Goal: Book appointment/travel/reservation

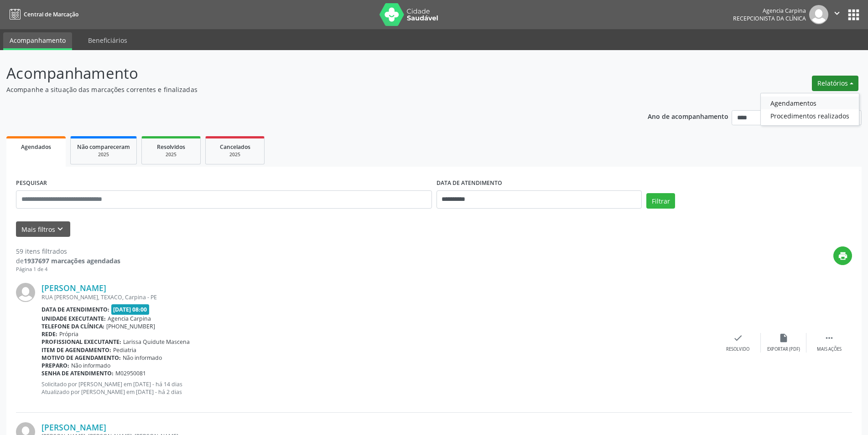
click at [800, 104] on link "Agendamentos" at bounding box center [810, 103] width 98 height 13
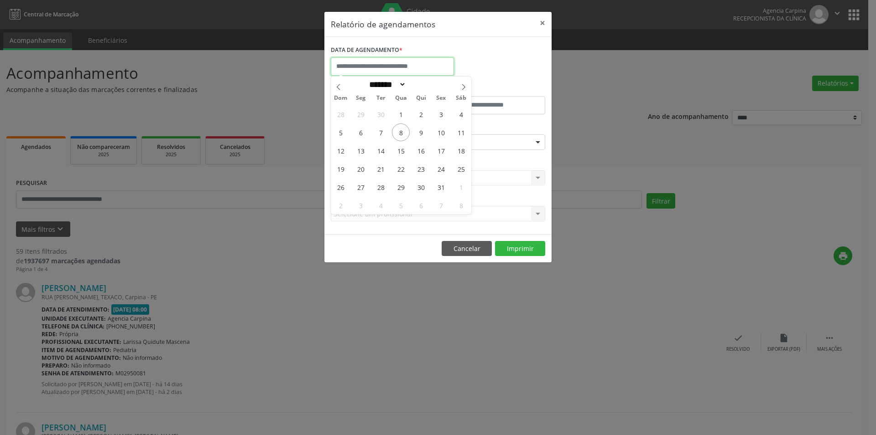
click at [411, 66] on input "text" at bounding box center [392, 66] width 123 height 18
click at [402, 130] on span "8" at bounding box center [401, 133] width 18 height 18
type input "**********"
click at [402, 130] on span "8" at bounding box center [401, 133] width 18 height 18
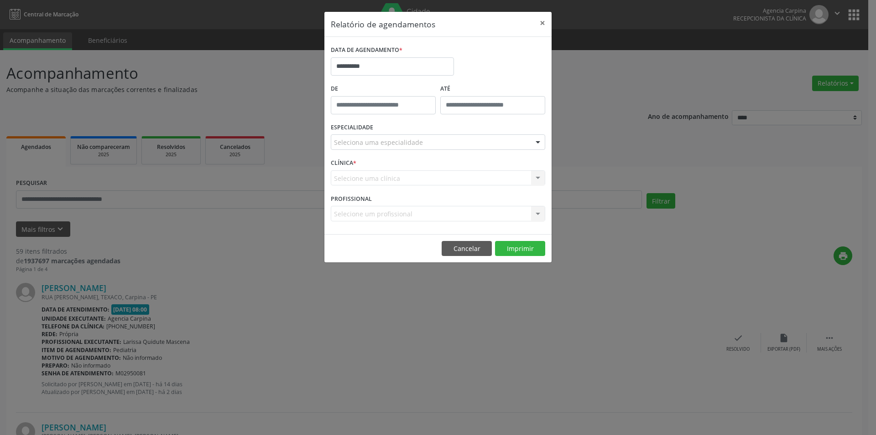
click at [455, 150] on div "ESPECIALIDADE Seleciona uma especialidade Todas as especialidades Alergologia A…" at bounding box center [437, 139] width 219 height 36
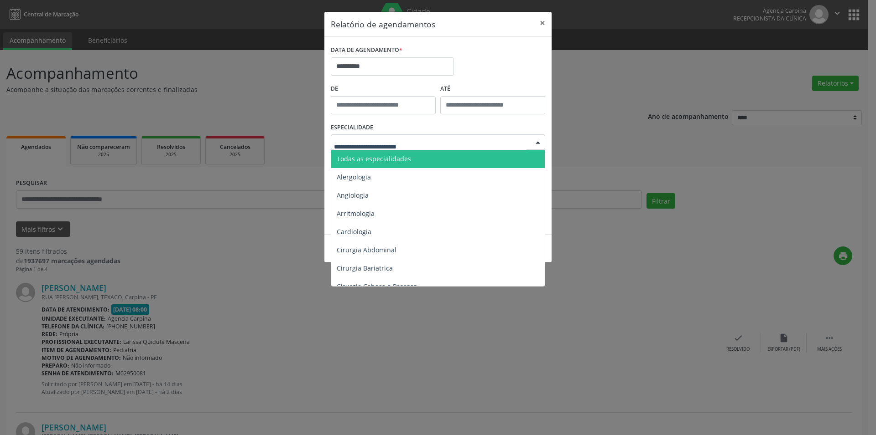
click at [452, 143] on div at bounding box center [438, 143] width 214 height 16
click at [426, 159] on span "Todas as especialidades" at bounding box center [438, 159] width 215 height 18
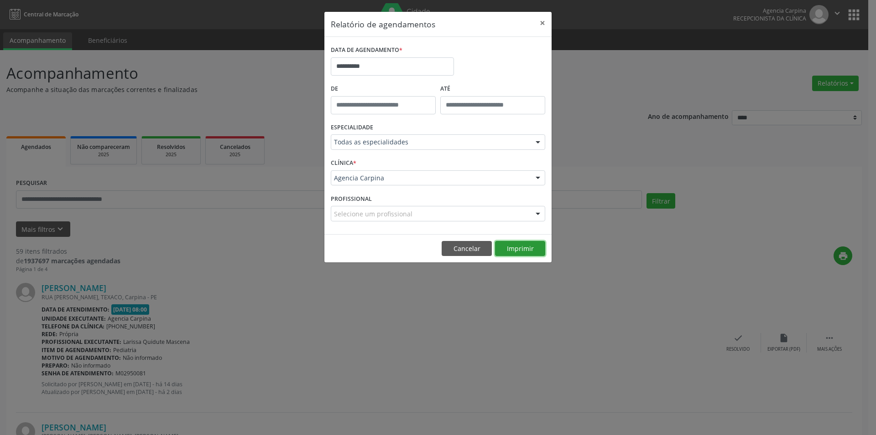
click at [513, 251] on button "Imprimir" at bounding box center [520, 249] width 50 height 16
click at [546, 22] on button "×" at bounding box center [542, 23] width 18 height 22
